Goal: Find specific page/section

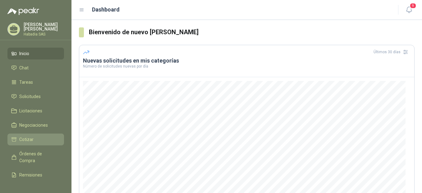
click at [24, 136] on span "Cotizar" at bounding box center [26, 139] width 14 height 7
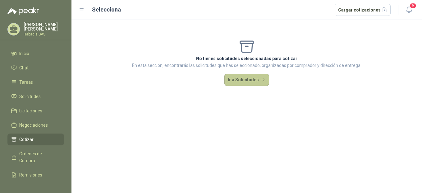
click at [255, 78] on button "Ir a Solicitudes" at bounding box center [247, 80] width 45 height 12
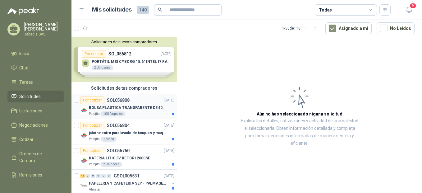
click at [111, 105] on p "BOLSA PLASTICA TRANSPARENTE DE 40*60 CMS" at bounding box center [127, 108] width 77 height 6
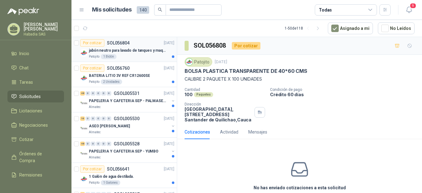
scroll to position [83, 0]
